Goal: Task Accomplishment & Management: Use online tool/utility

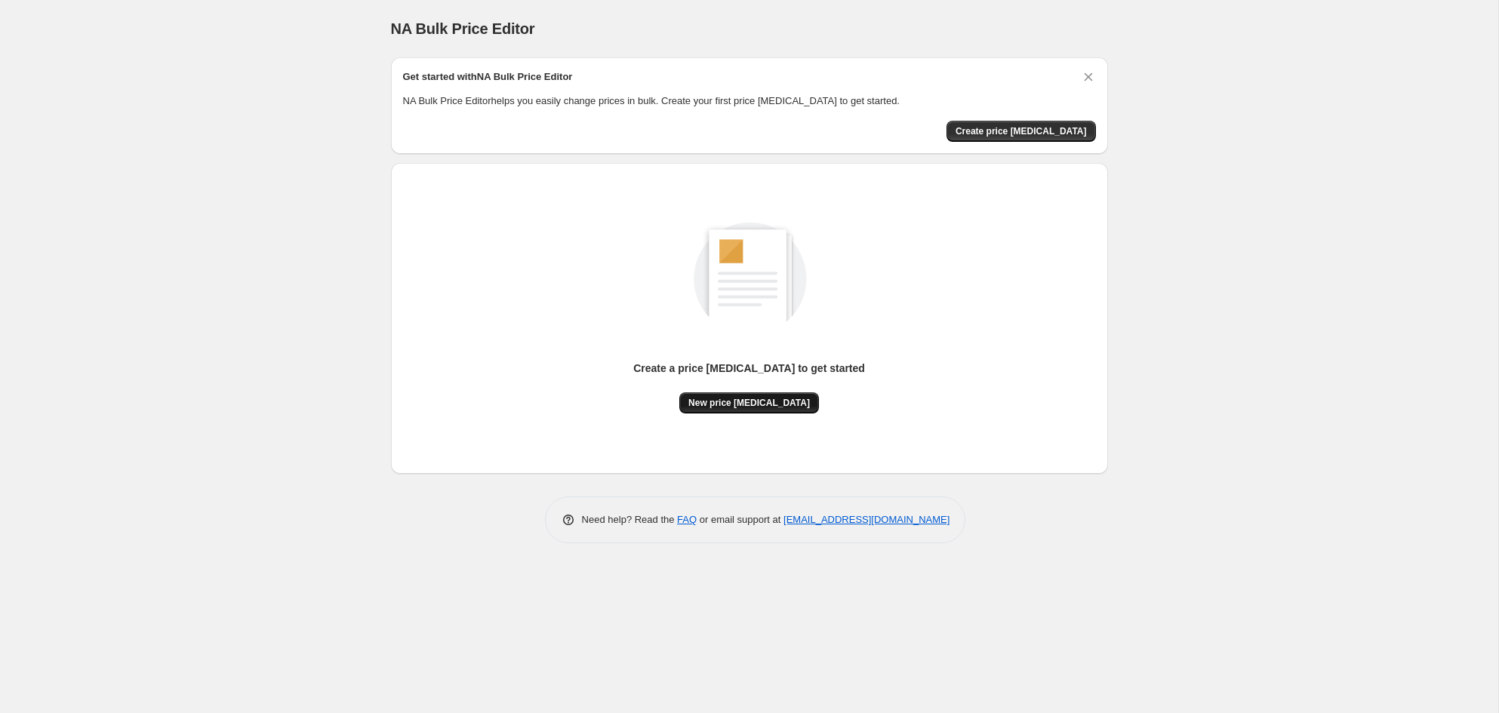
click at [734, 401] on span "New price [MEDICAL_DATA]" at bounding box center [748, 403] width 121 height 12
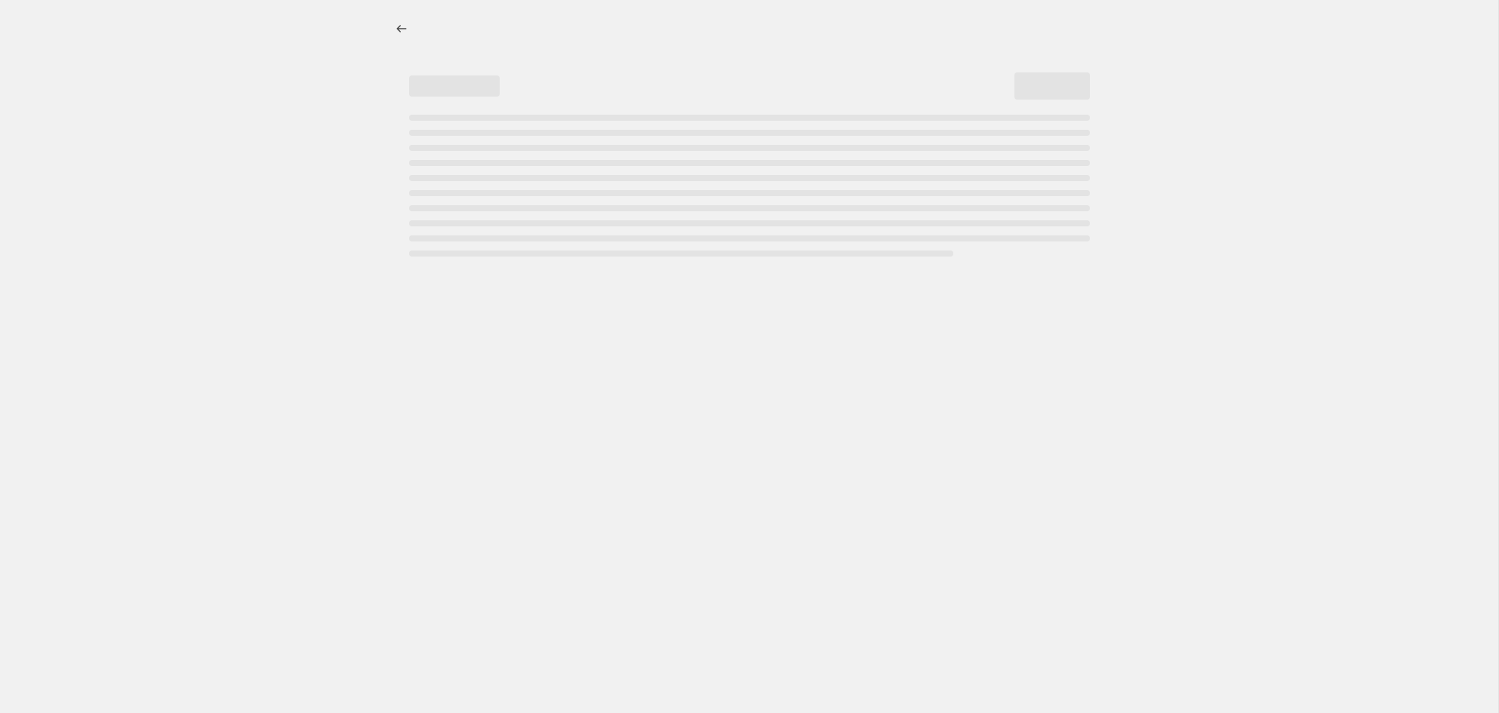
select select "percentage"
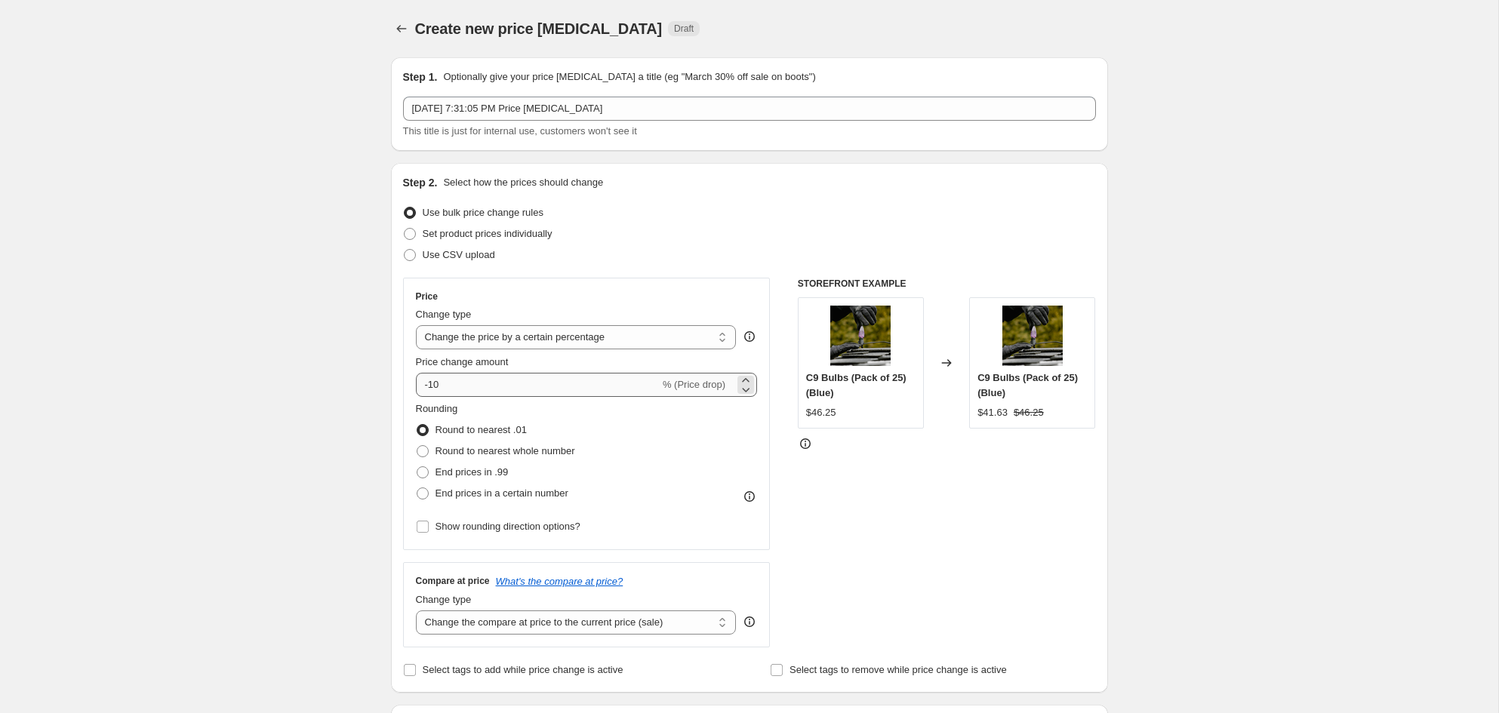
scroll to position [34, 0]
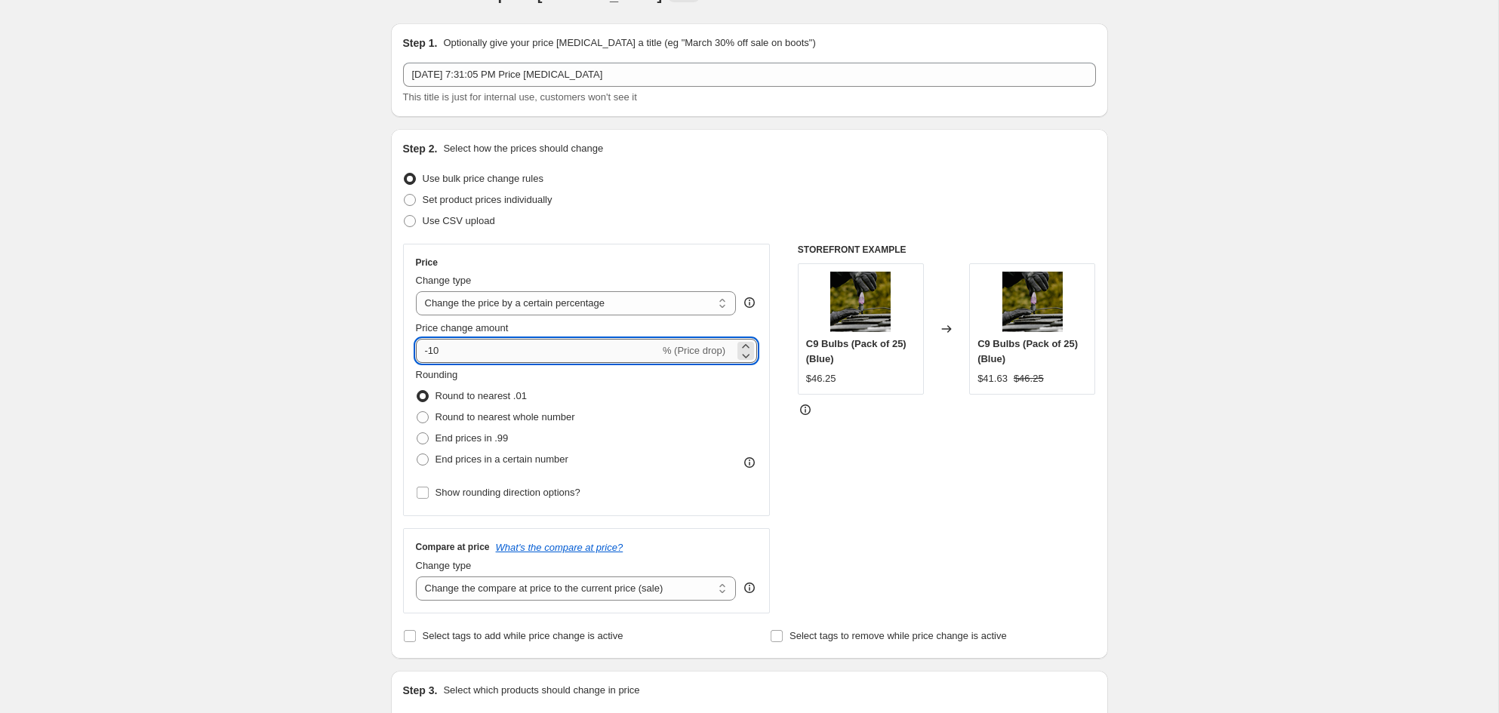
click at [588, 339] on input "-10" at bounding box center [538, 351] width 244 height 24
click at [588, 352] on input "-10" at bounding box center [538, 351] width 244 height 24
type input "-1"
type input "5"
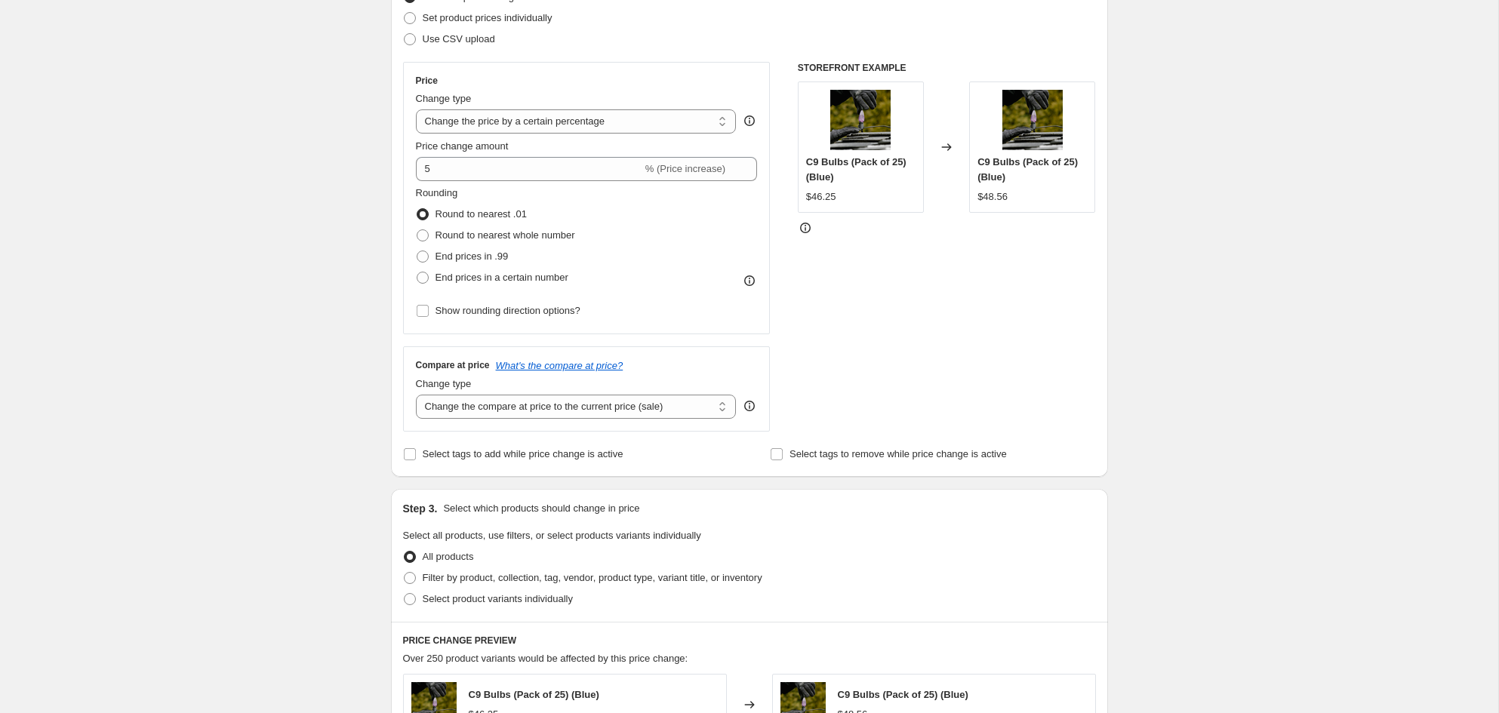
scroll to position [250, 0]
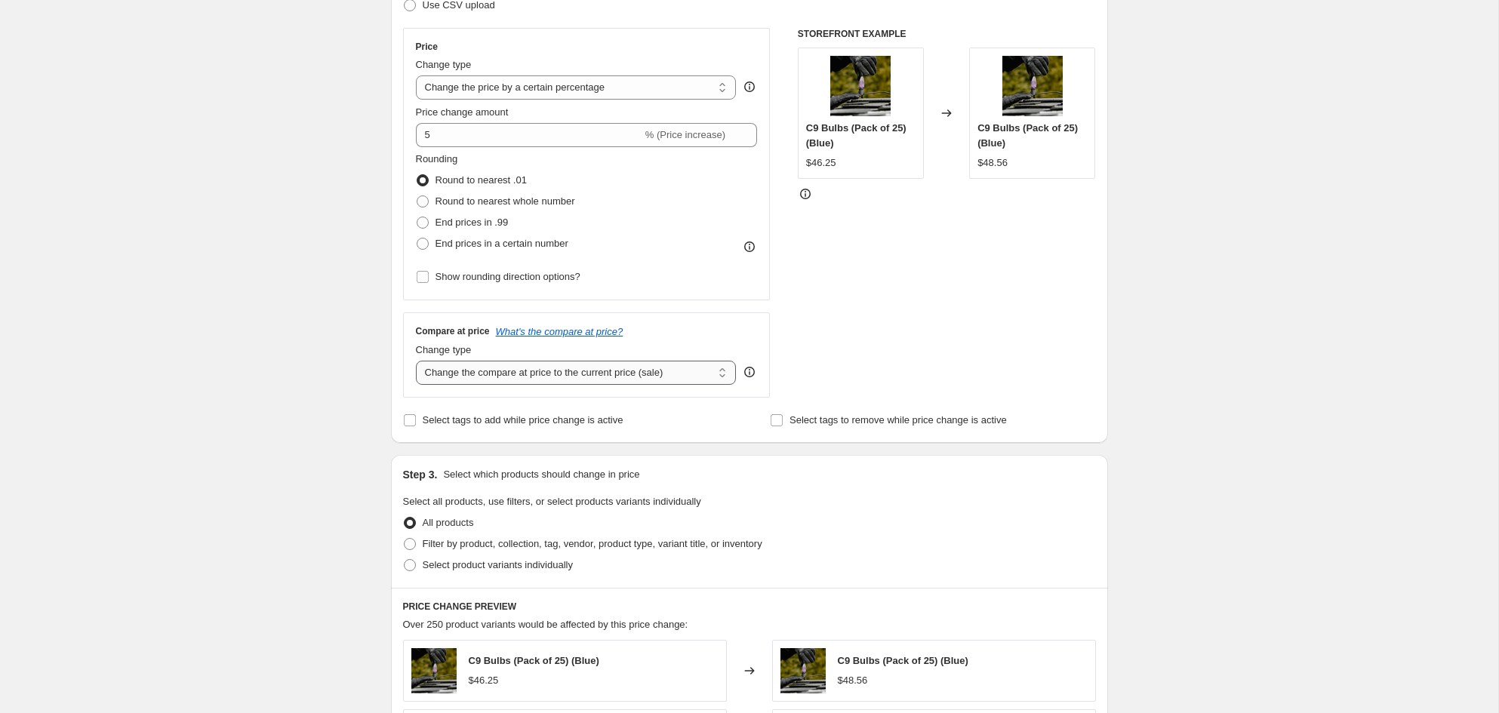
click at [614, 374] on select "Change the compare at price to the current price (sale) Change the compare at p…" at bounding box center [576, 373] width 321 height 24
click at [416, 361] on select "Change the compare at price to the current price (sale) Change the compare at p…" at bounding box center [576, 373] width 321 height 24
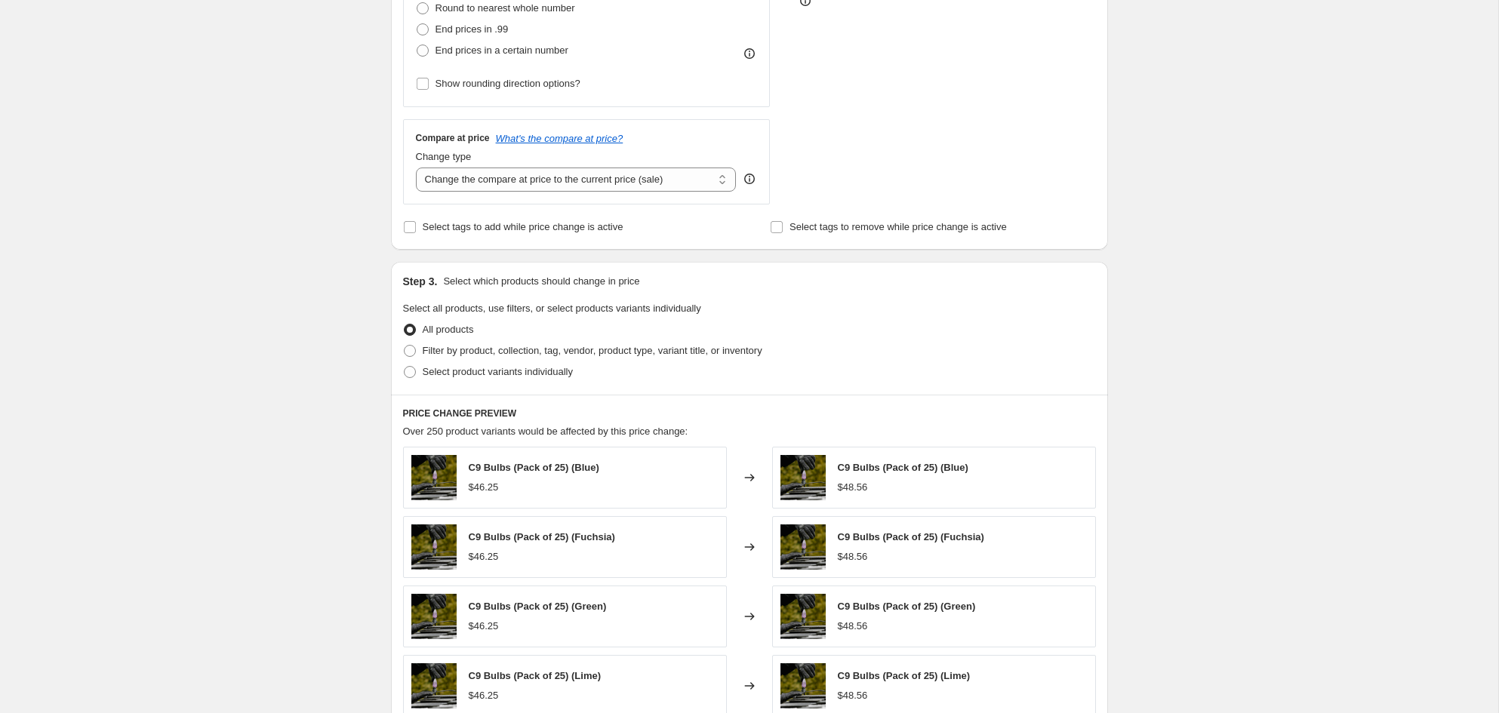
scroll to position [451, 0]
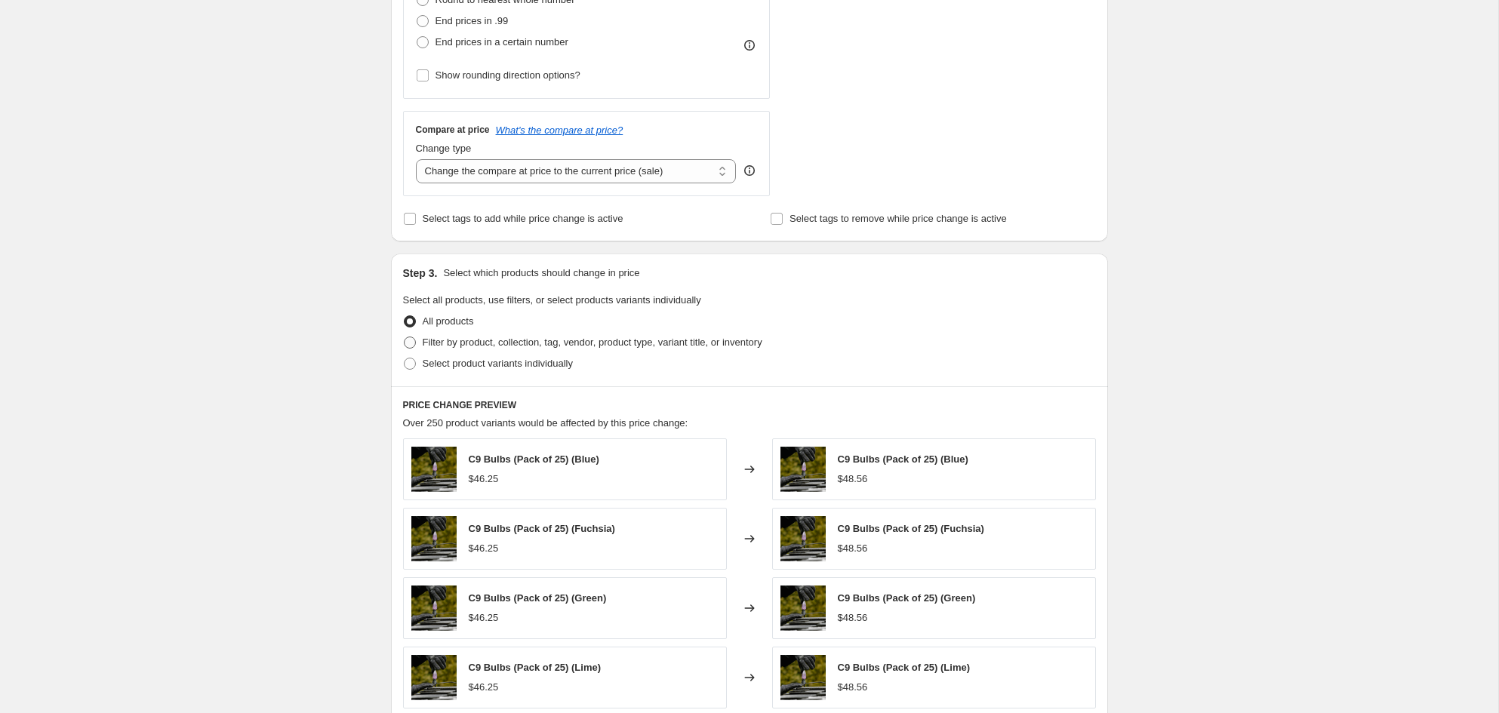
click at [546, 343] on span "Filter by product, collection, tag, vendor, product type, variant title, or inv…" at bounding box center [593, 342] width 340 height 11
click at [404, 337] on input "Filter by product, collection, tag, vendor, product type, variant title, or inv…" at bounding box center [404, 337] width 1 height 1
radio input "true"
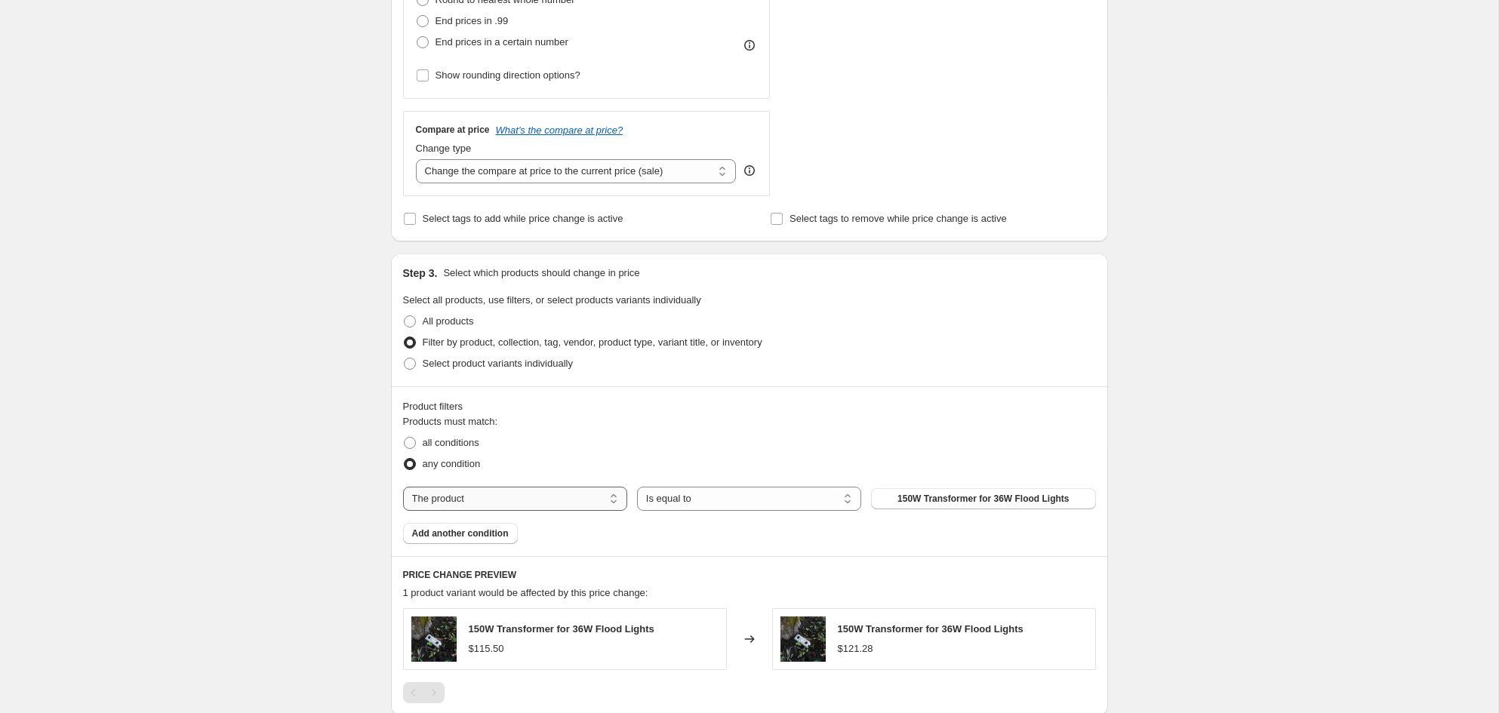
click at [549, 497] on select "The product The product's collection The product's tag The product's vendor The…" at bounding box center [515, 499] width 224 height 24
select select "tag"
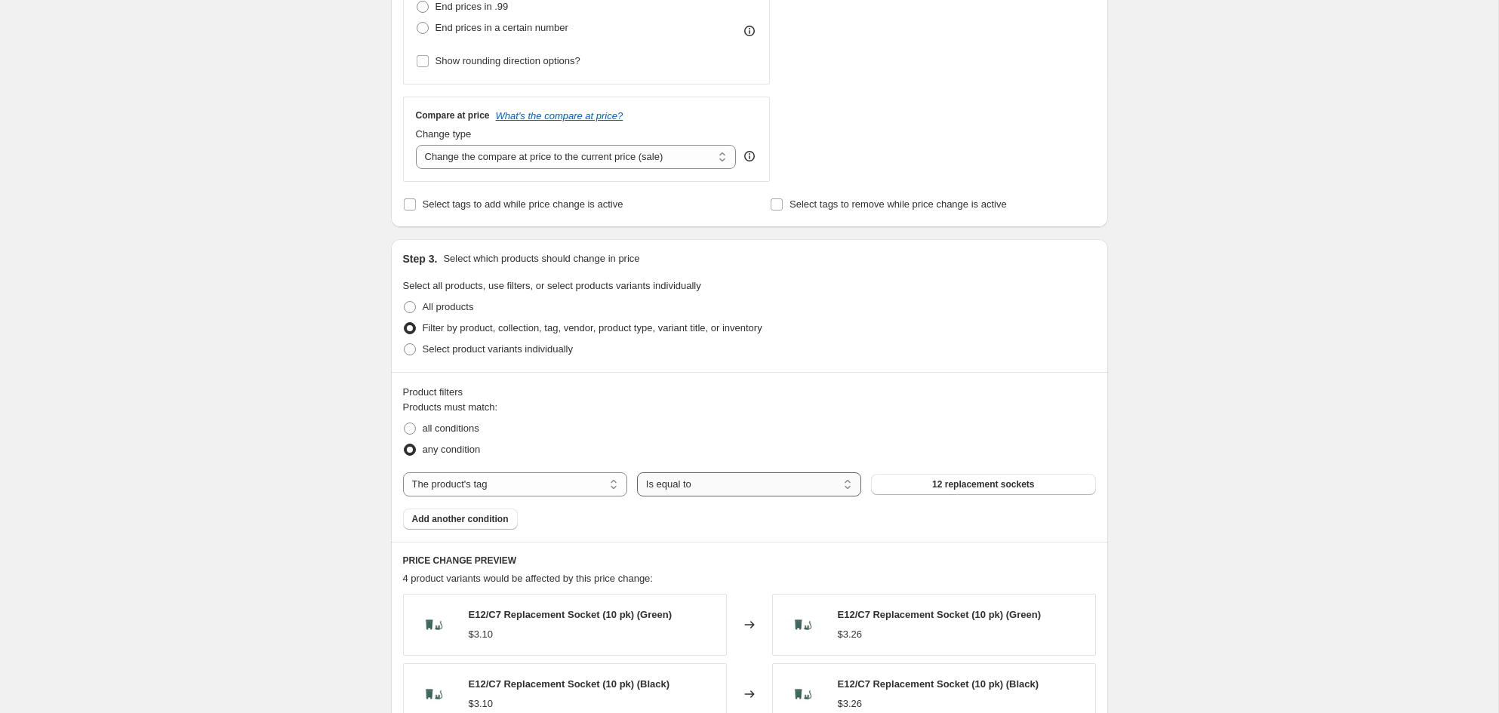
scroll to position [472, 0]
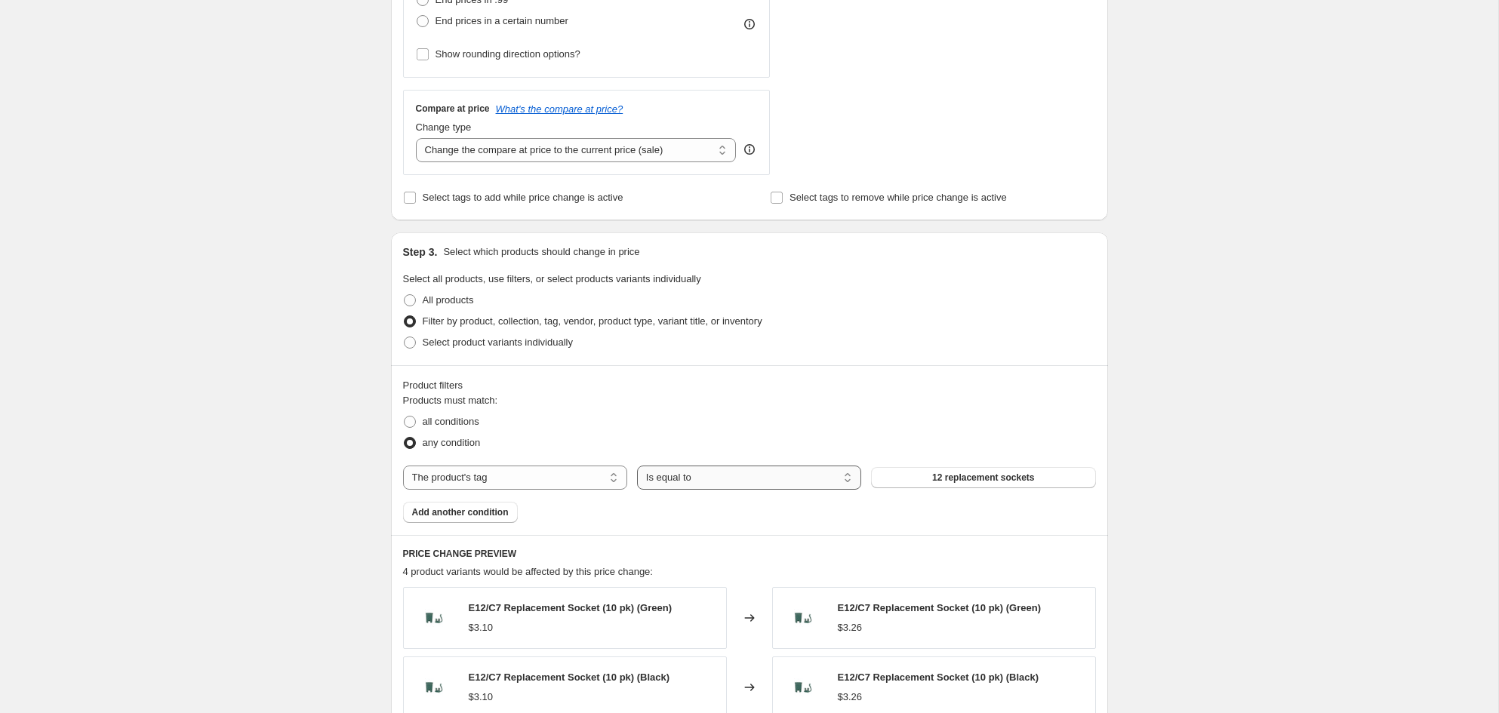
click at [694, 475] on select "Is equal to Is not equal to" at bounding box center [749, 478] width 224 height 24
click at [637, 466] on select "Is equal to Is not equal to" at bounding box center [749, 478] width 224 height 24
click at [970, 467] on button "12 replacement sockets" at bounding box center [983, 477] width 224 height 21
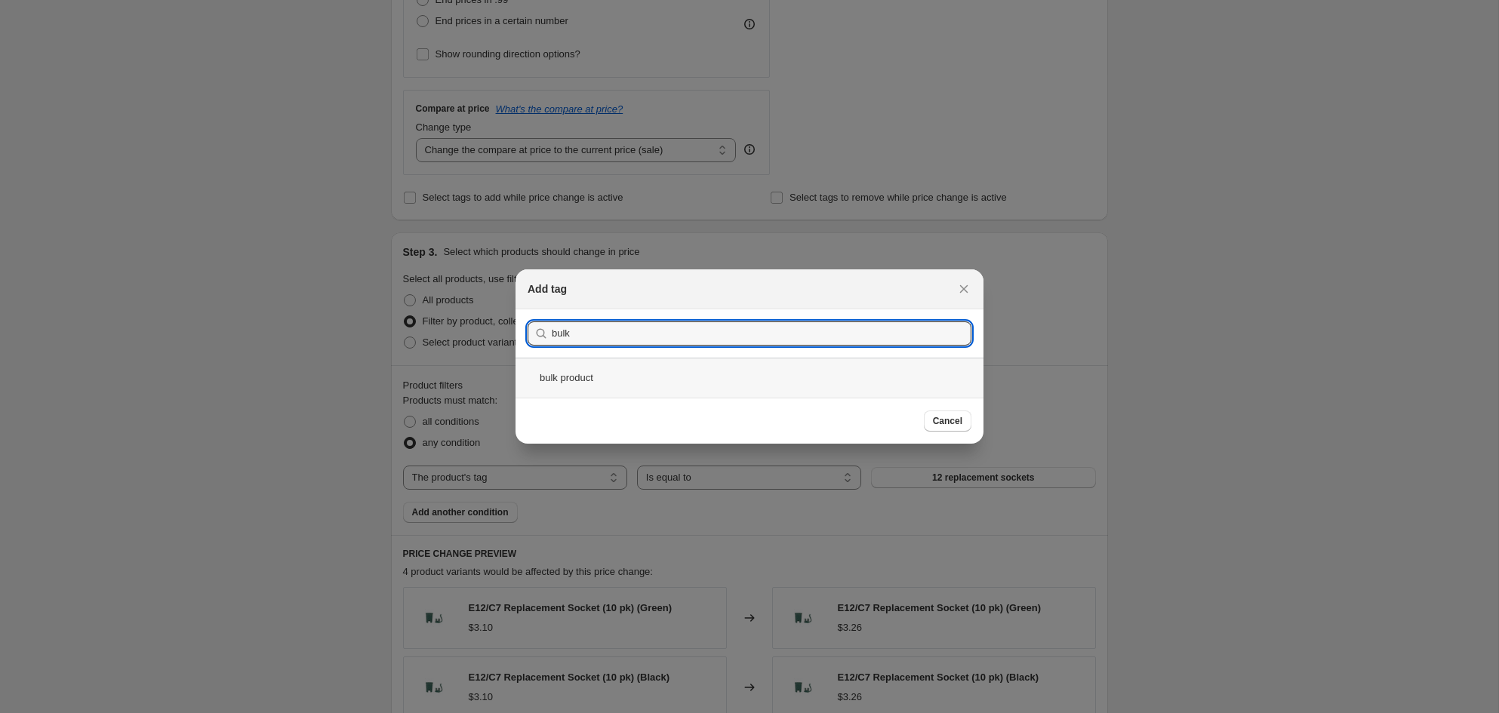
type input "bulk"
click at [740, 383] on div "bulk product" at bounding box center [749, 378] width 468 height 40
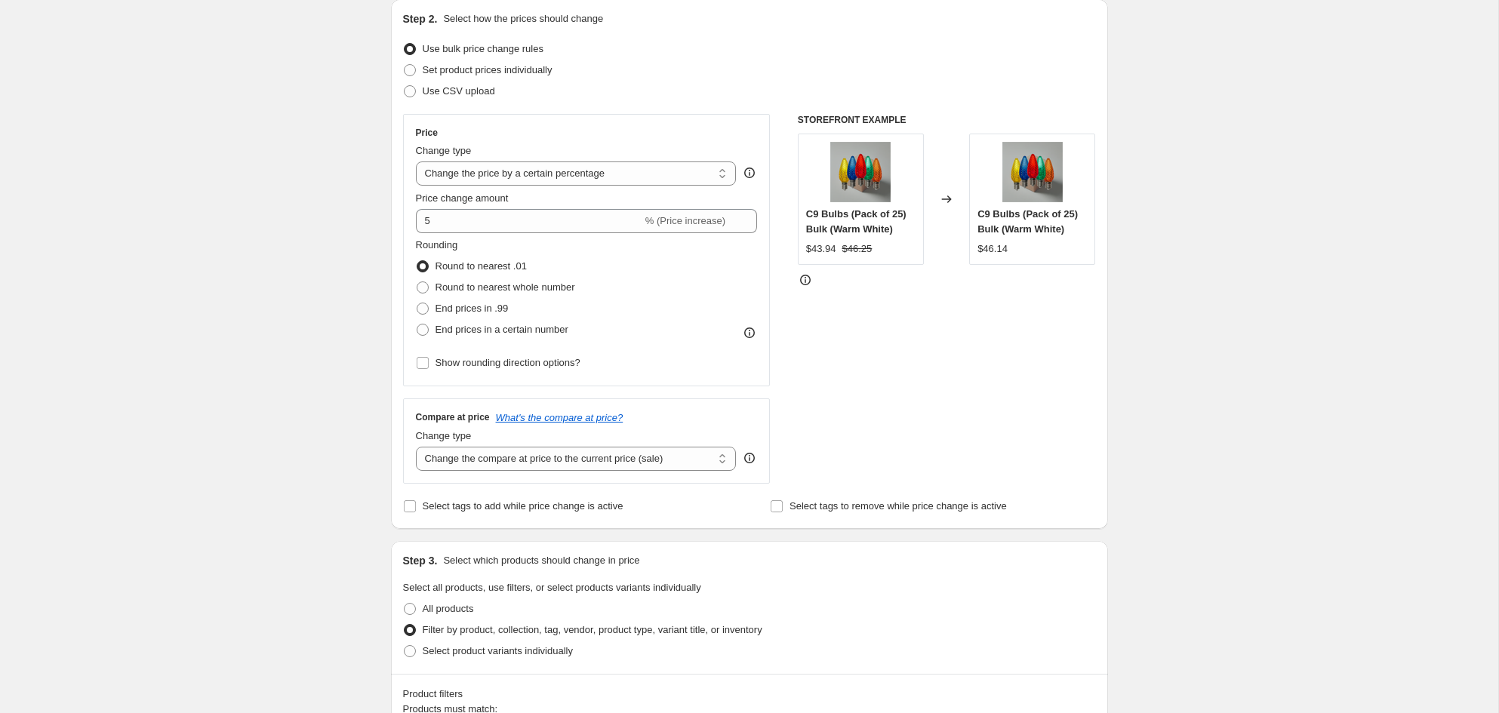
scroll to position [161, 0]
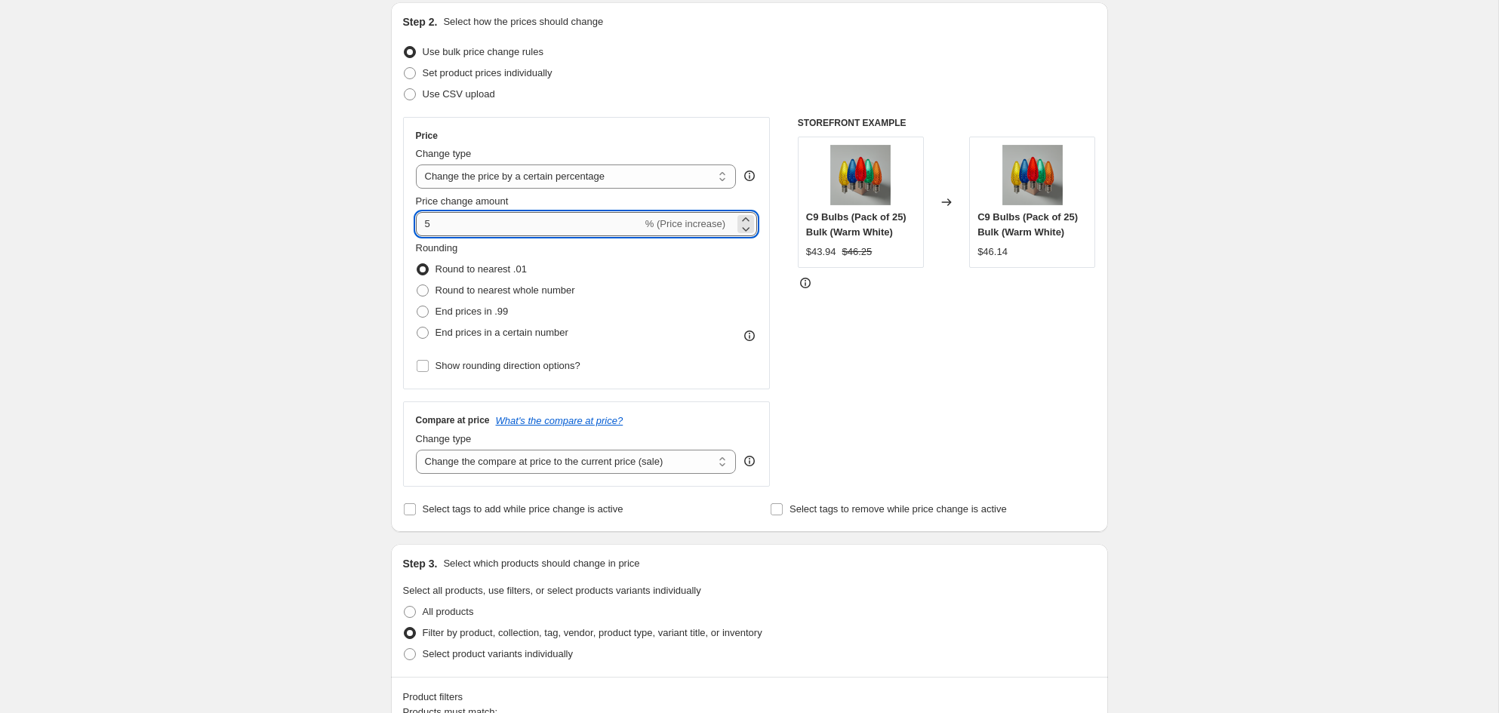
click at [546, 223] on input "5" at bounding box center [529, 224] width 226 height 24
click at [742, 229] on icon at bounding box center [745, 228] width 15 height 15
click at [742, 219] on icon at bounding box center [745, 219] width 15 height 15
type input "-5"
click at [276, 241] on div "Create new price change job. This page is ready Create new price change job Dra…" at bounding box center [749, 720] width 1498 height 1763
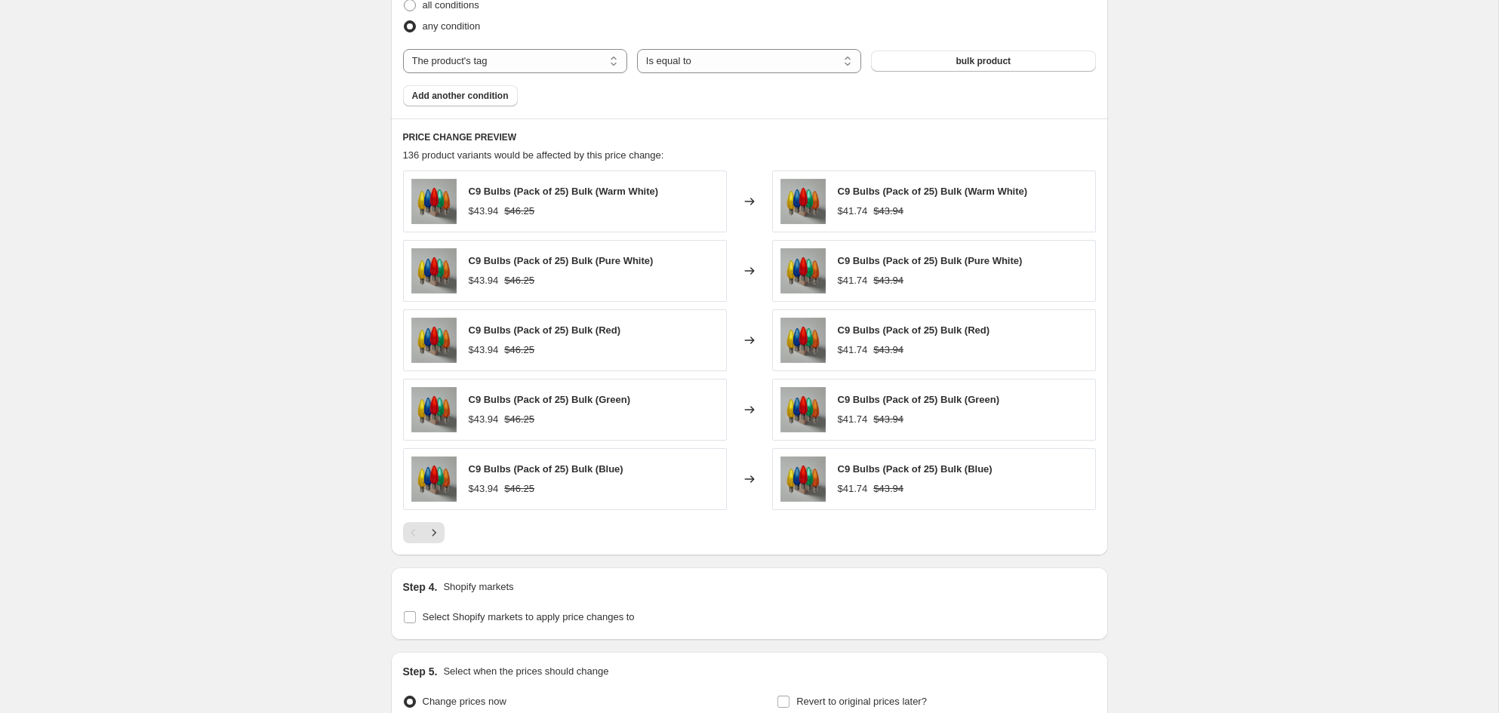
scroll to position [884, 0]
